Goal: Book appointment/travel/reservation

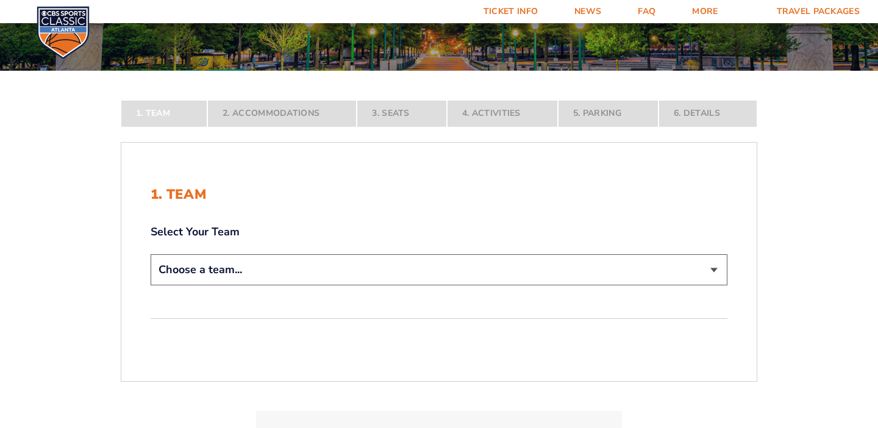
scroll to position [165, 0]
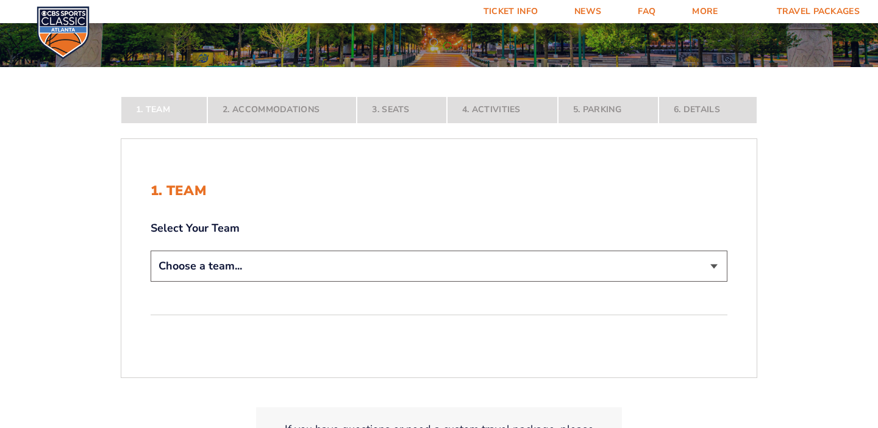
click at [488, 264] on select "Choose a team... [US_STATE] Wildcats [US_STATE] State Buckeyes [US_STATE] Tar H…" at bounding box center [439, 266] width 577 height 31
select select "12956"
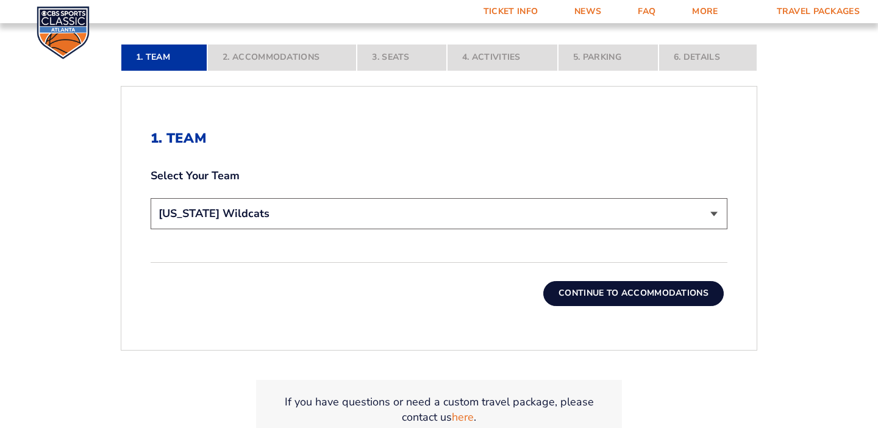
scroll to position [307, 0]
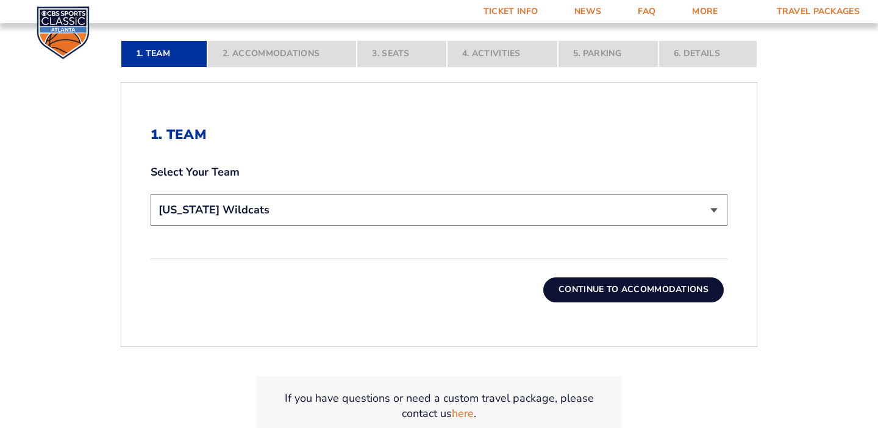
click at [666, 293] on button "Continue To Accommodations" at bounding box center [633, 289] width 180 height 24
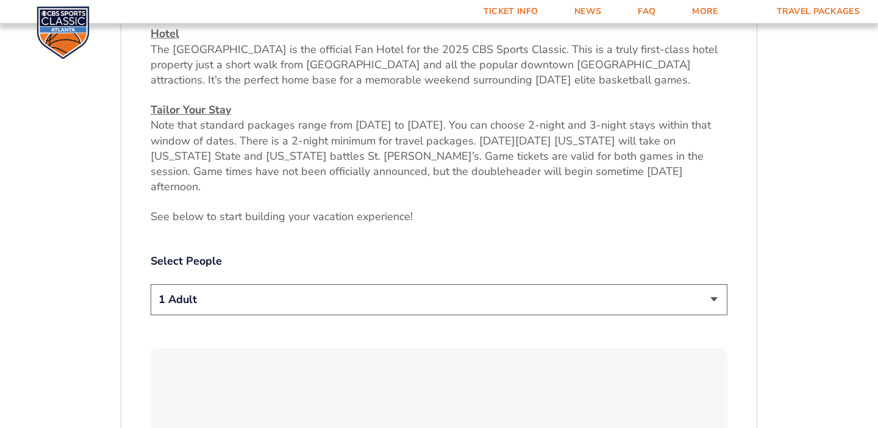
scroll to position [491, 0]
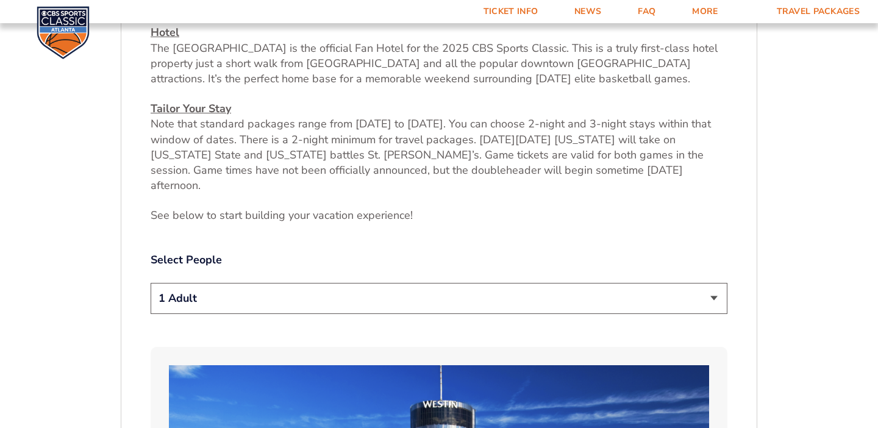
click at [650, 283] on select "1 Adult 2 Adults 3 Adults 4 Adults 2 Adults + 1 Child 2 Adults + 2 Children 2 A…" at bounding box center [439, 298] width 577 height 31
select select "2 Adults"
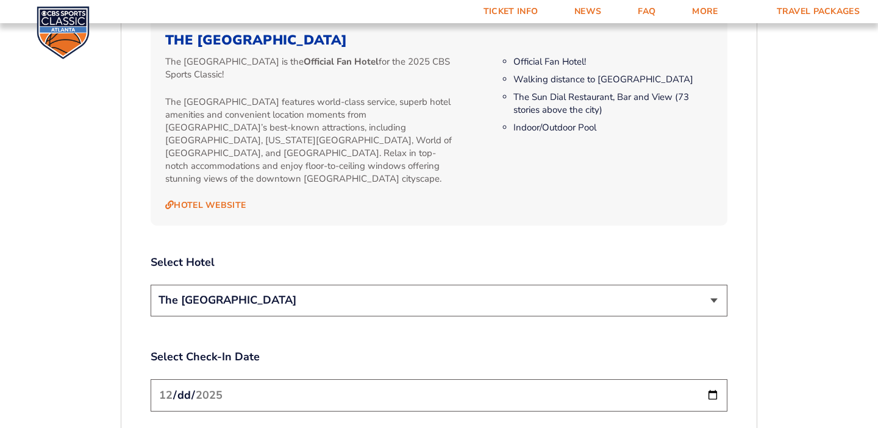
scroll to position [1271, 0]
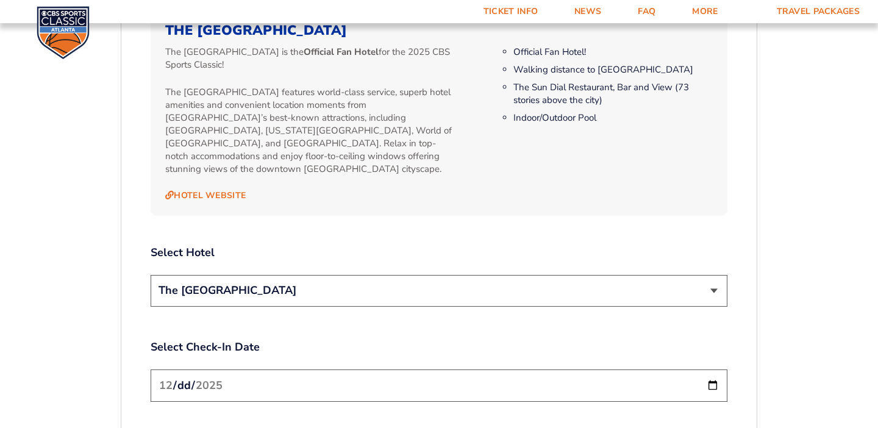
click at [709, 275] on select "The [GEOGRAPHIC_DATA]" at bounding box center [439, 290] width 577 height 31
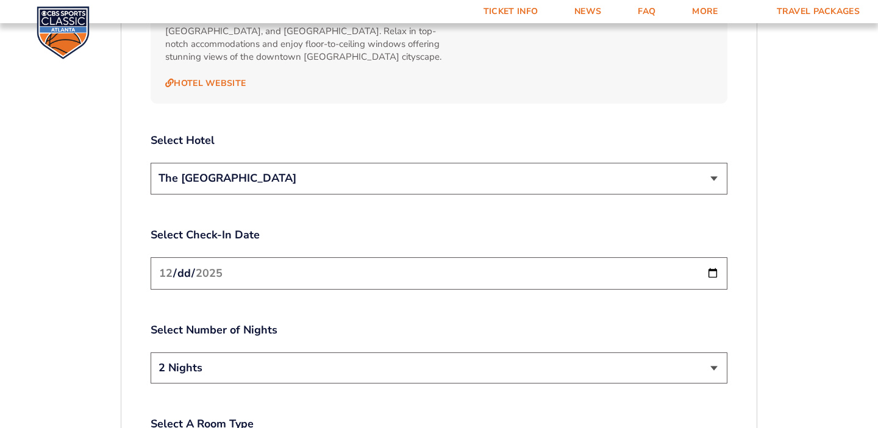
scroll to position [1383, 0]
click at [711, 258] on input "[DATE]" at bounding box center [439, 274] width 577 height 32
click at [775, 249] on div "1. Team 2. Accommodations 3. Seats 4. Activities 5. Parking 6. Details 1. Team …" at bounding box center [438, 52] width 695 height 2234
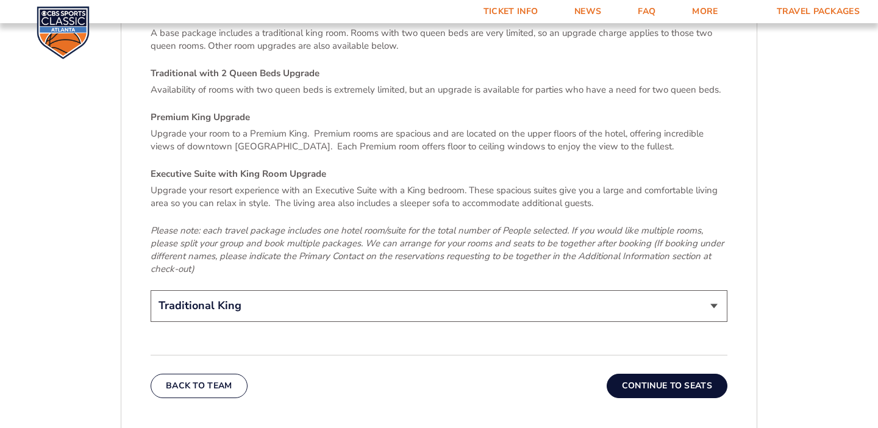
scroll to position [1826, 0]
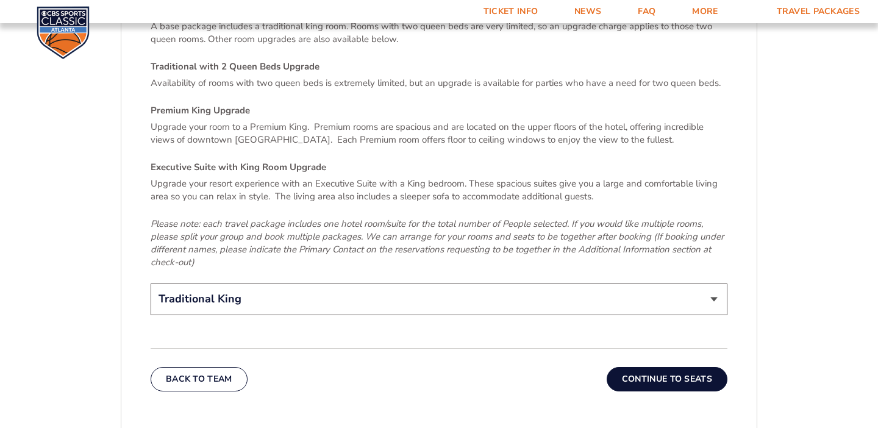
click at [666, 367] on button "Continue To Seats" at bounding box center [667, 379] width 121 height 24
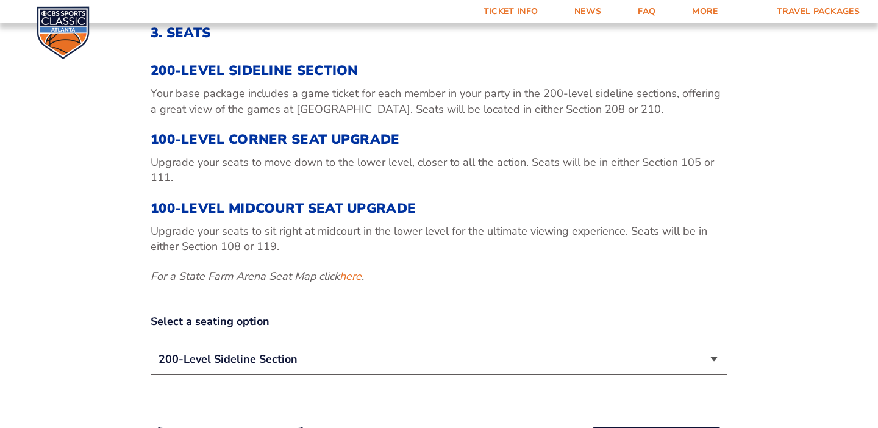
scroll to position [400, 0]
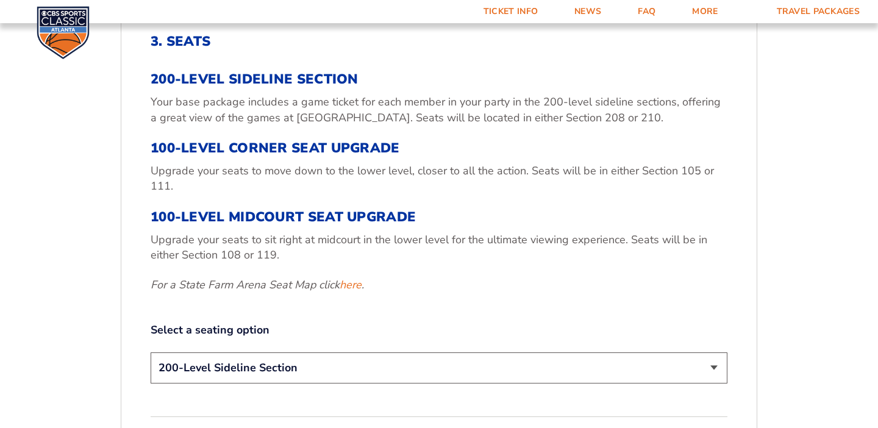
click at [631, 368] on select "200-Level Sideline Section 100-Level Corner Seat Upgrade (+$120 per person) 100…" at bounding box center [439, 367] width 577 height 31
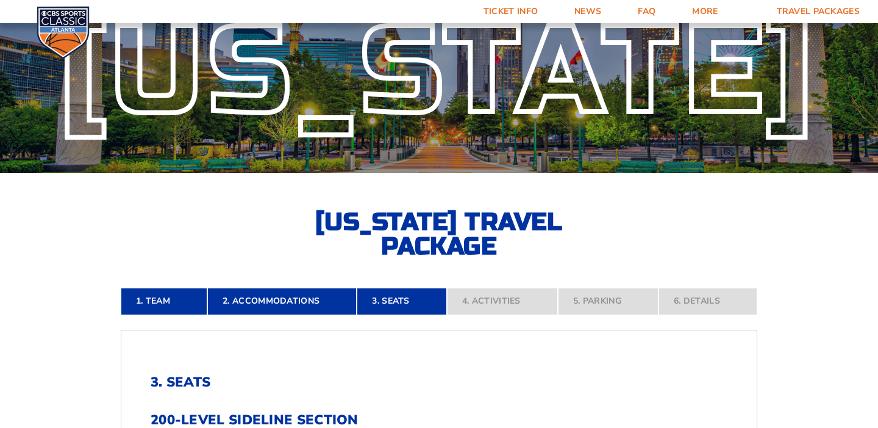
scroll to position [0, 0]
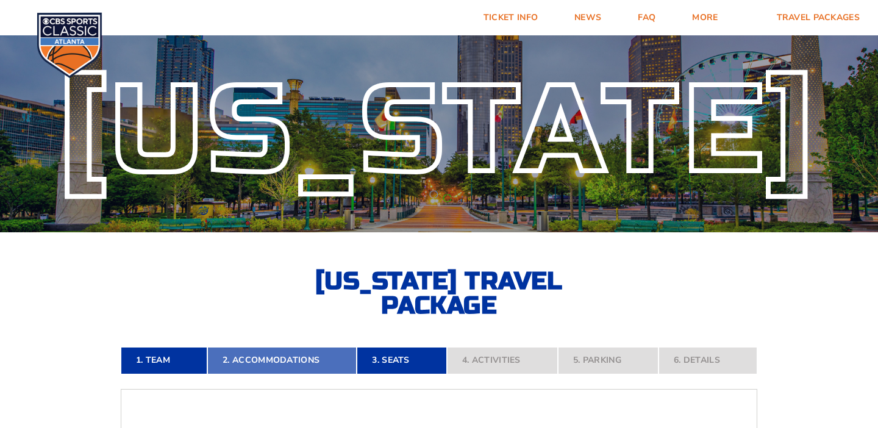
click at [271, 355] on link "2. Accommodations" at bounding box center [281, 360] width 149 height 27
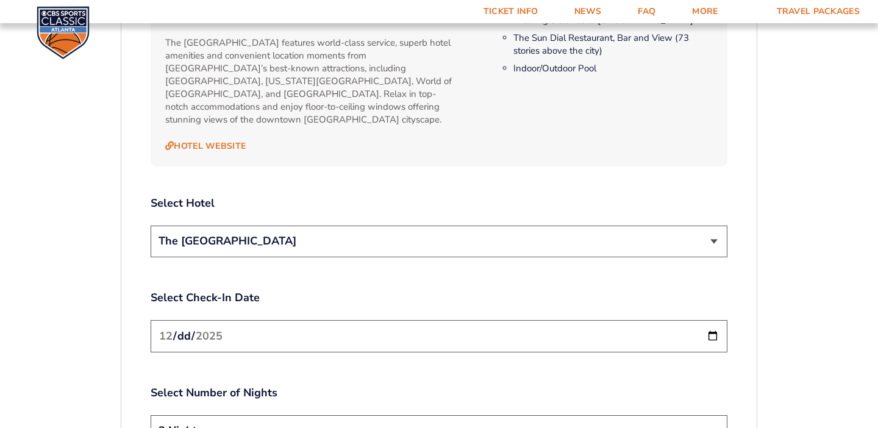
scroll to position [1383, 0]
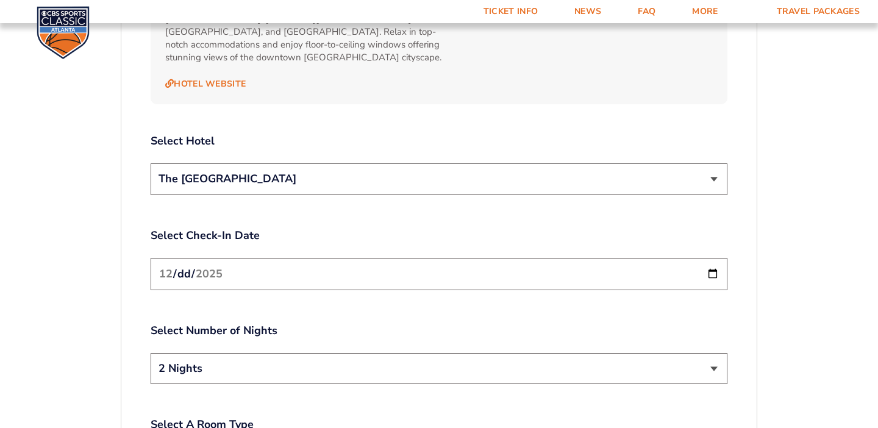
click at [485, 163] on select "The [GEOGRAPHIC_DATA]" at bounding box center [439, 178] width 577 height 31
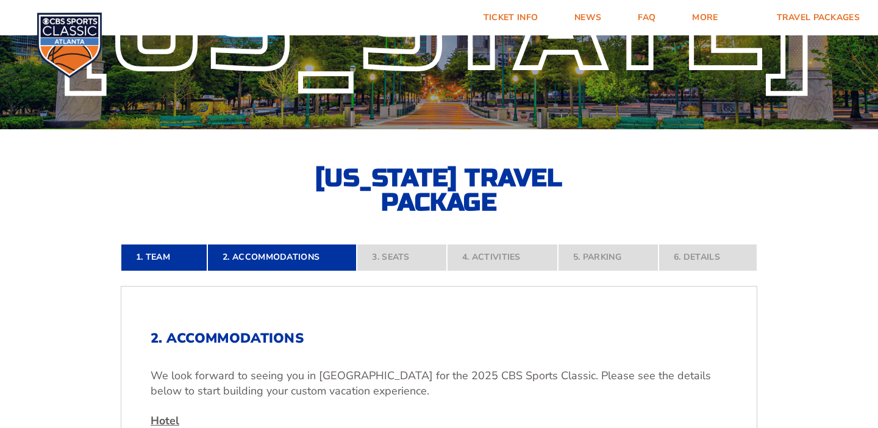
scroll to position [0, 0]
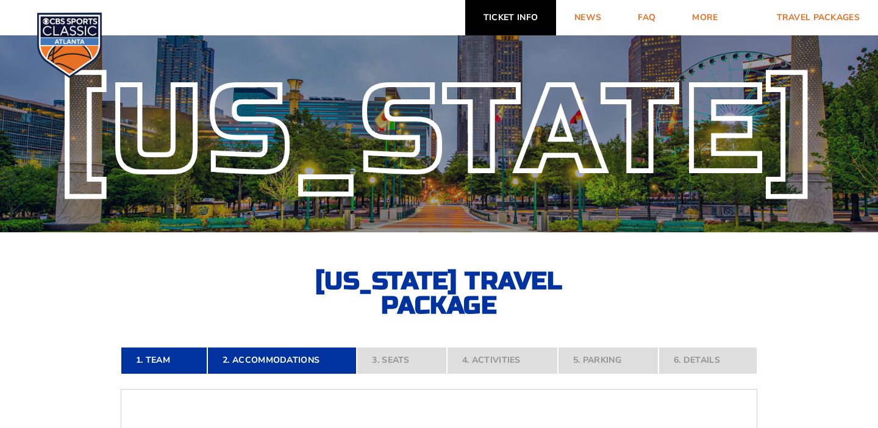
click at [516, 13] on link "Ticket Info" at bounding box center [510, 17] width 91 height 35
